Goal: Task Accomplishment & Management: Use online tool/utility

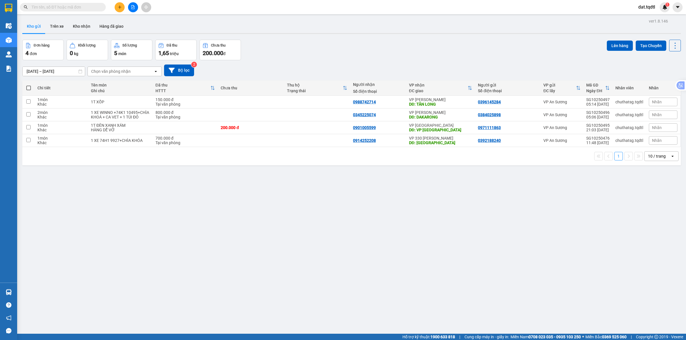
click at [130, 9] on button at bounding box center [133, 7] width 10 height 10
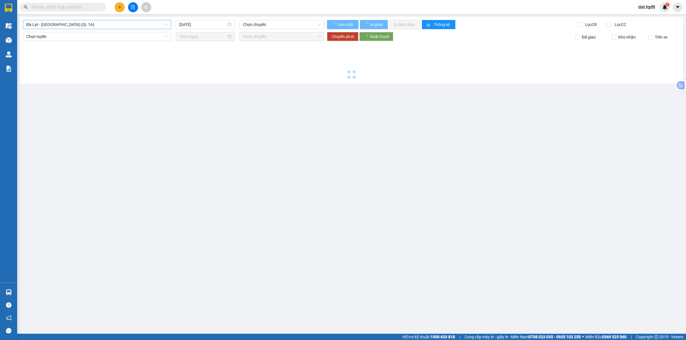
click at [85, 25] on span "Đà Lạt - [GEOGRAPHIC_DATA] (QL 1A)" at bounding box center [96, 24] width 141 height 9
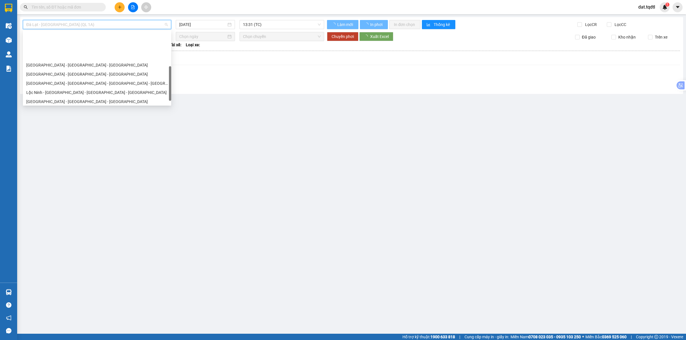
scroll to position [107, 0]
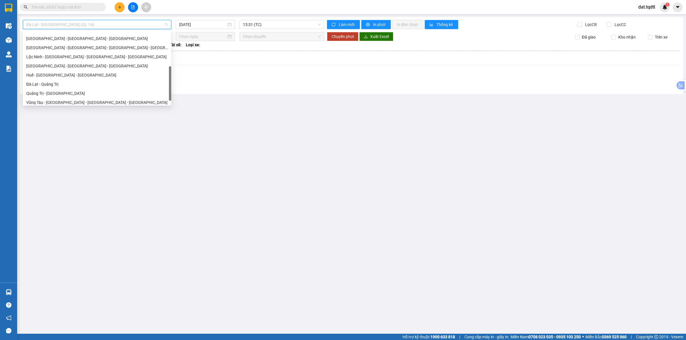
scroll to position [119, 0]
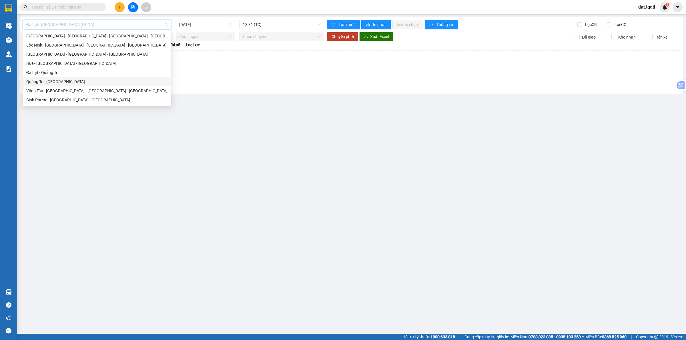
click at [75, 82] on div "Quảng Trị - [GEOGRAPHIC_DATA]" at bounding box center [96, 82] width 141 height 6
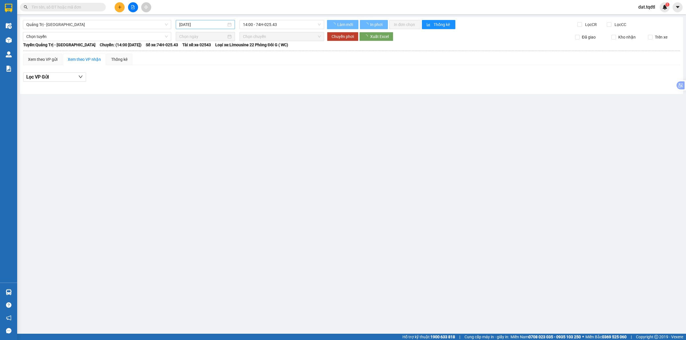
click at [193, 28] on div "[DATE]" at bounding box center [205, 24] width 59 height 9
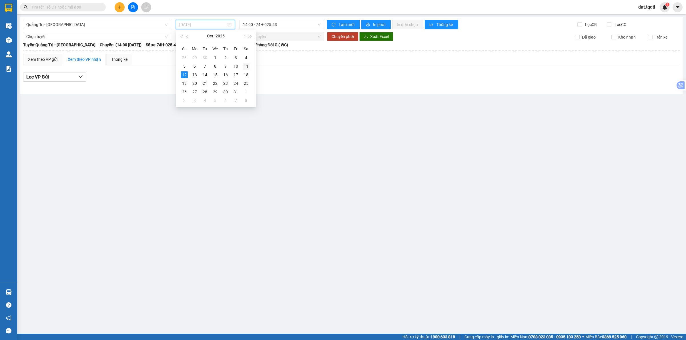
click at [246, 66] on div "11" at bounding box center [245, 66] width 7 height 7
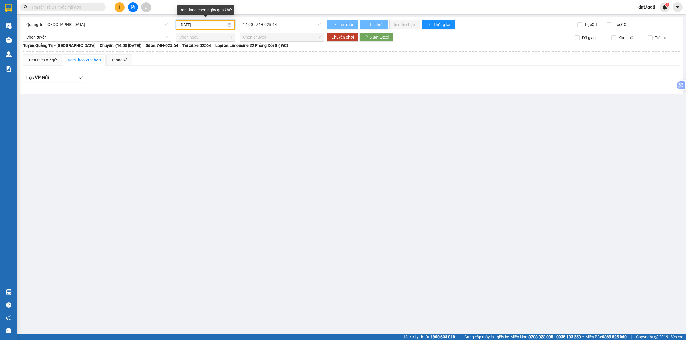
click at [215, 27] on input "[DATE]" at bounding box center [202, 25] width 47 height 6
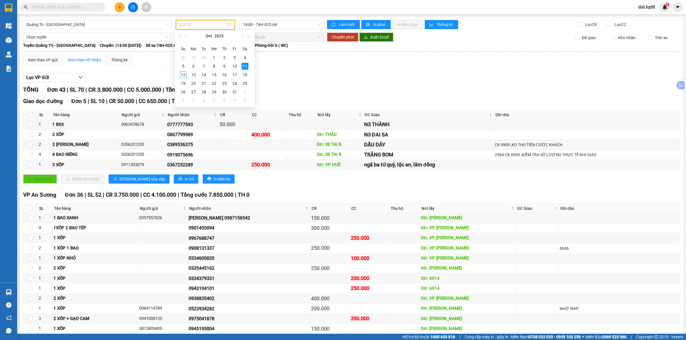
type input "[DATE]"
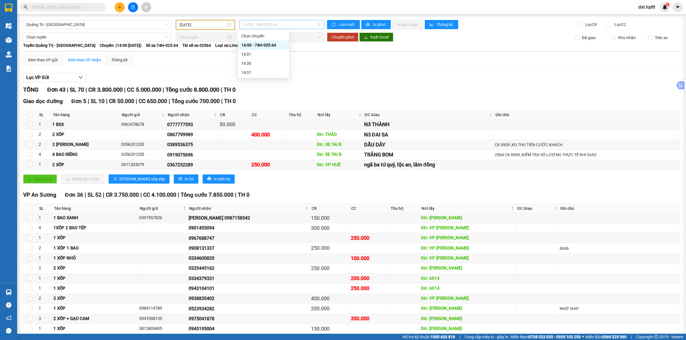
click at [273, 25] on span "14:00 - 74H-025.64" at bounding box center [282, 24] width 78 height 9
click at [137, 27] on span "Quảng Trị - [GEOGRAPHIC_DATA]" at bounding box center [96, 24] width 141 height 9
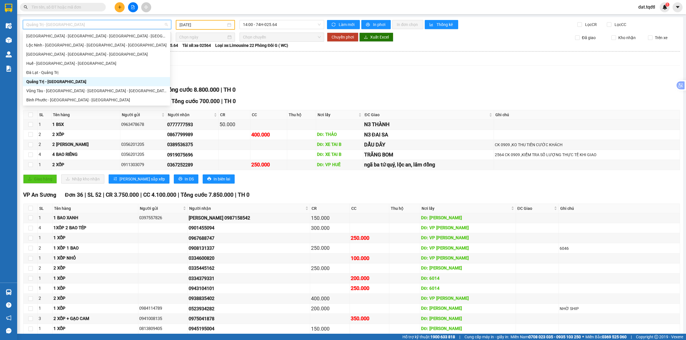
scroll to position [83, 0]
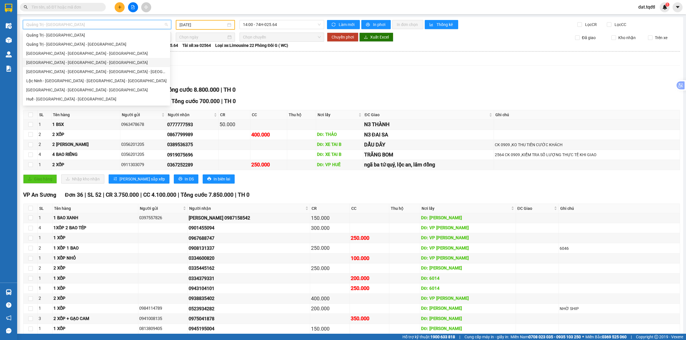
click at [65, 65] on div "[GEOGRAPHIC_DATA] - [GEOGRAPHIC_DATA] - [GEOGRAPHIC_DATA]" at bounding box center [96, 62] width 140 height 6
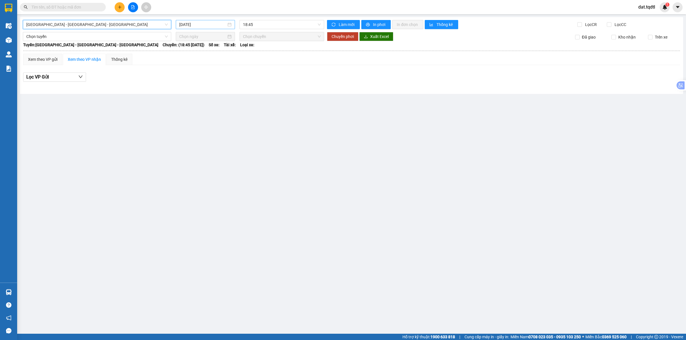
click at [217, 28] on div "[DATE]" at bounding box center [205, 24] width 59 height 9
click at [244, 66] on div "11" at bounding box center [245, 66] width 7 height 7
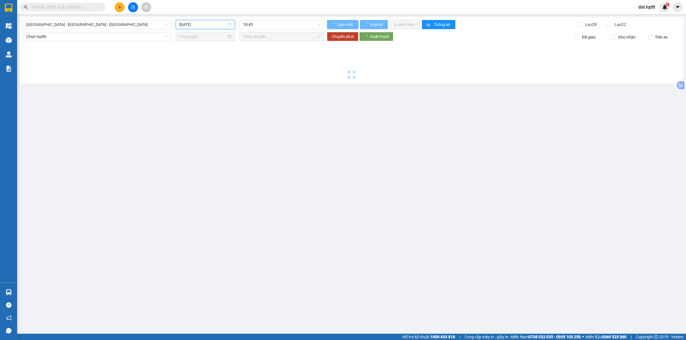
type input "[DATE]"
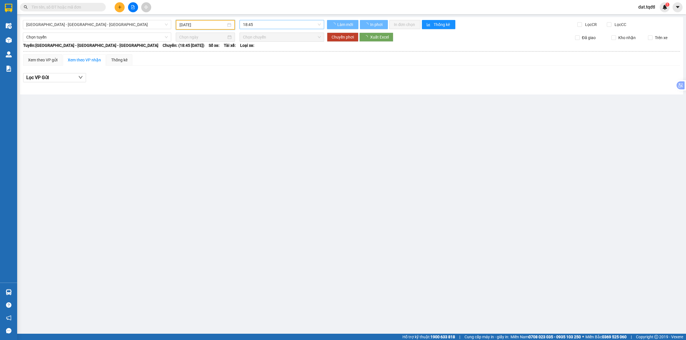
click at [263, 27] on span "18:45" at bounding box center [282, 24] width 78 height 9
click at [260, 27] on span "18:45" at bounding box center [282, 24] width 78 height 9
click at [148, 26] on span "[GEOGRAPHIC_DATA] - [GEOGRAPHIC_DATA] - [GEOGRAPHIC_DATA]" at bounding box center [96, 24] width 141 height 9
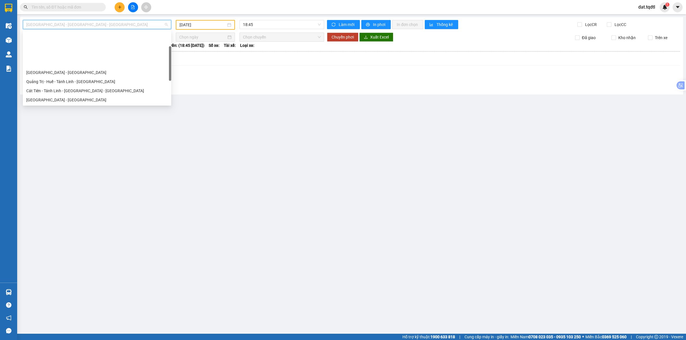
click at [130, 23] on span "[GEOGRAPHIC_DATA] - [GEOGRAPHIC_DATA] - [GEOGRAPHIC_DATA]" at bounding box center [96, 24] width 141 height 9
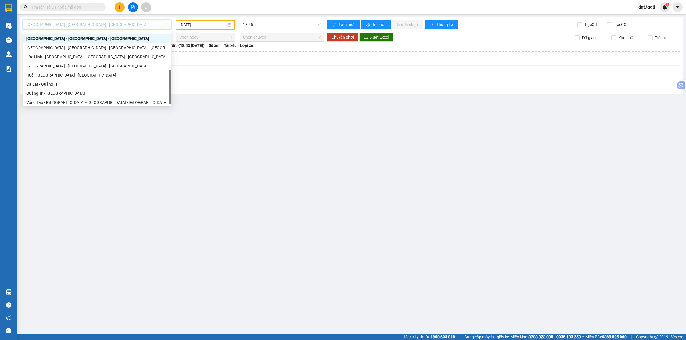
scroll to position [119, 0]
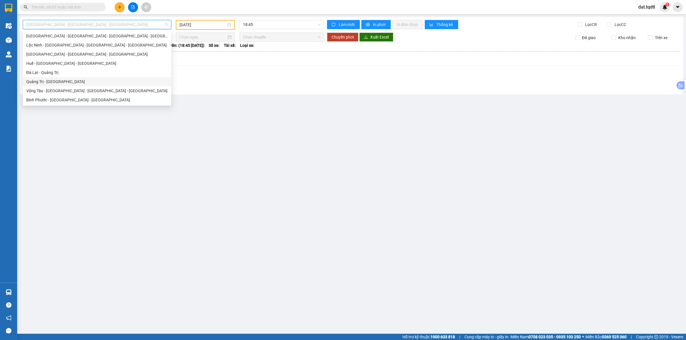
click at [71, 83] on div "Quảng Trị - [GEOGRAPHIC_DATA]" at bounding box center [96, 82] width 141 height 6
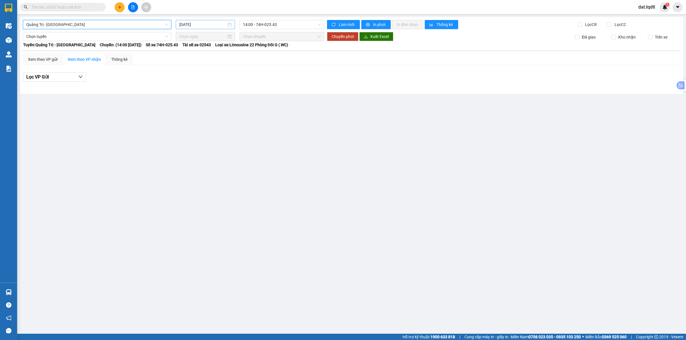
click at [194, 26] on input "[DATE]" at bounding box center [202, 24] width 47 height 6
click at [233, 67] on div "10" at bounding box center [235, 66] width 7 height 7
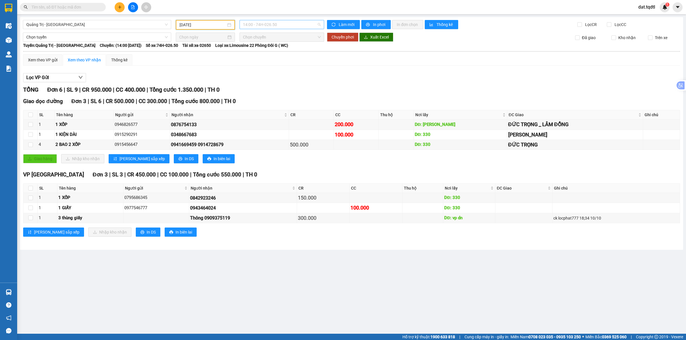
click at [287, 23] on span "14:00 - 74H-026.50" at bounding box center [282, 24] width 78 height 9
click at [218, 23] on input "[DATE]" at bounding box center [202, 25] width 47 height 6
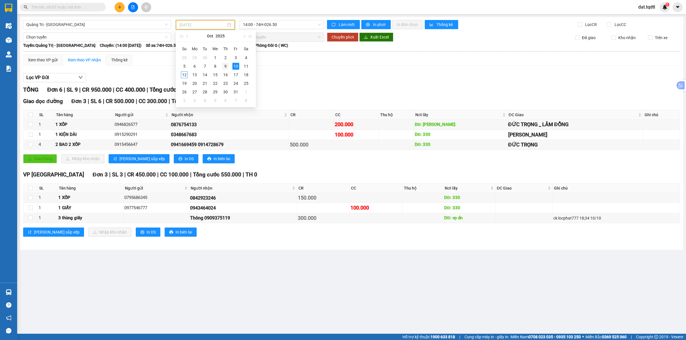
click at [226, 65] on div "9" at bounding box center [225, 66] width 7 height 7
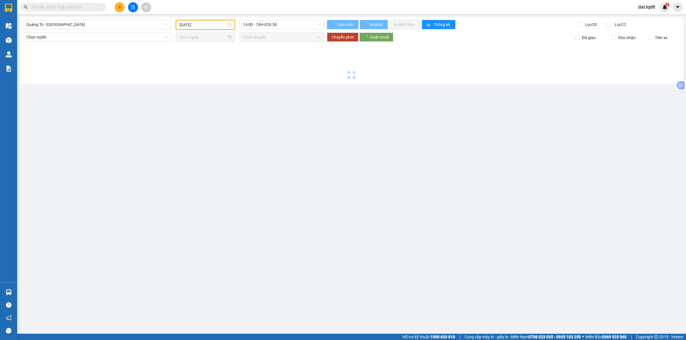
type input "[DATE]"
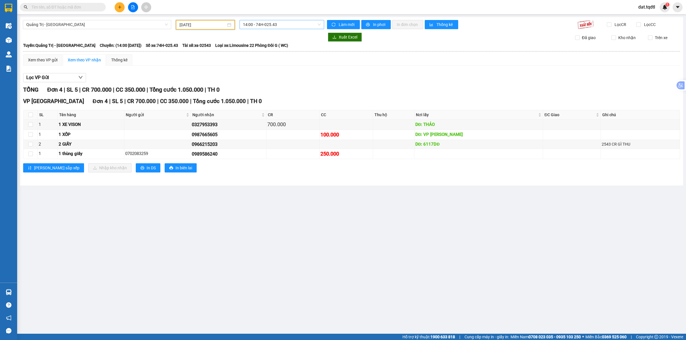
click at [277, 26] on span "14:00 - 74H-025.43" at bounding box center [282, 24] width 78 height 9
click at [306, 59] on div "Xem theo VP gửi Xem theo VP nhận Thống kê" at bounding box center [351, 59] width 656 height 11
click at [159, 23] on span "Quảng Trị - [GEOGRAPHIC_DATA]" at bounding box center [96, 24] width 141 height 9
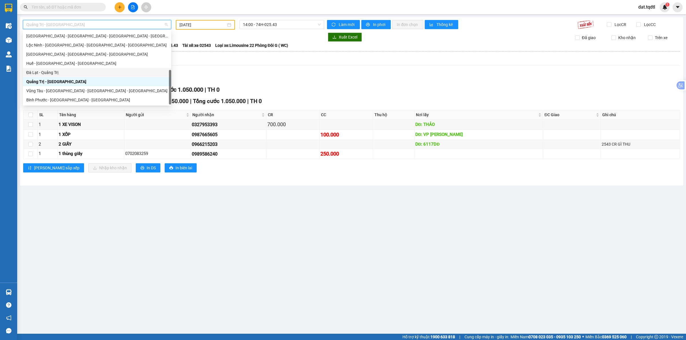
click at [92, 70] on div "Đà Lạt - Quảng Trị" at bounding box center [96, 72] width 141 height 6
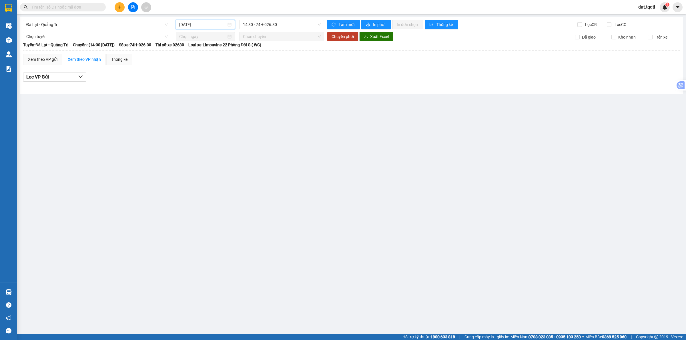
click at [202, 23] on input "[DATE]" at bounding box center [202, 24] width 47 height 6
click at [250, 67] on td "11" at bounding box center [246, 66] width 10 height 9
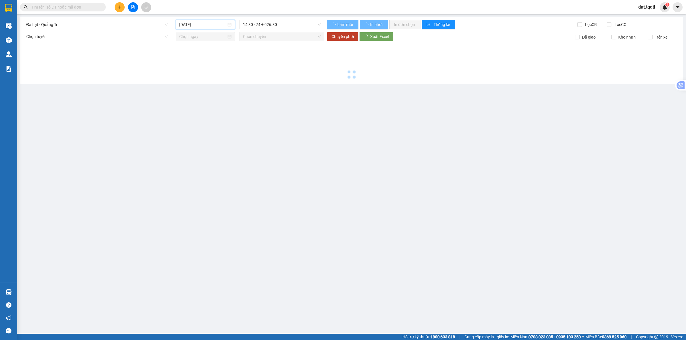
type input "[DATE]"
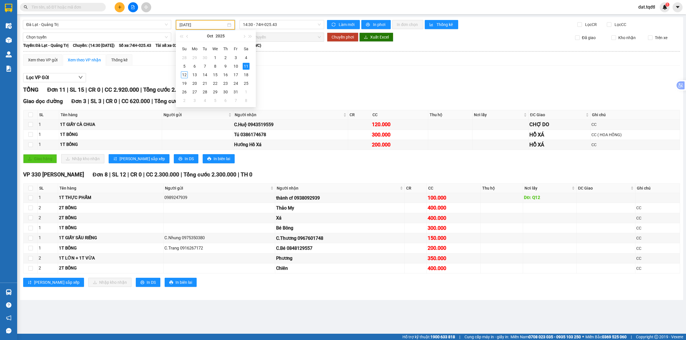
click at [348, 62] on div "Xem theo VP gửi Xem theo VP nhận Thống kê" at bounding box center [351, 59] width 656 height 11
